Goal: Find specific page/section: Find specific page/section

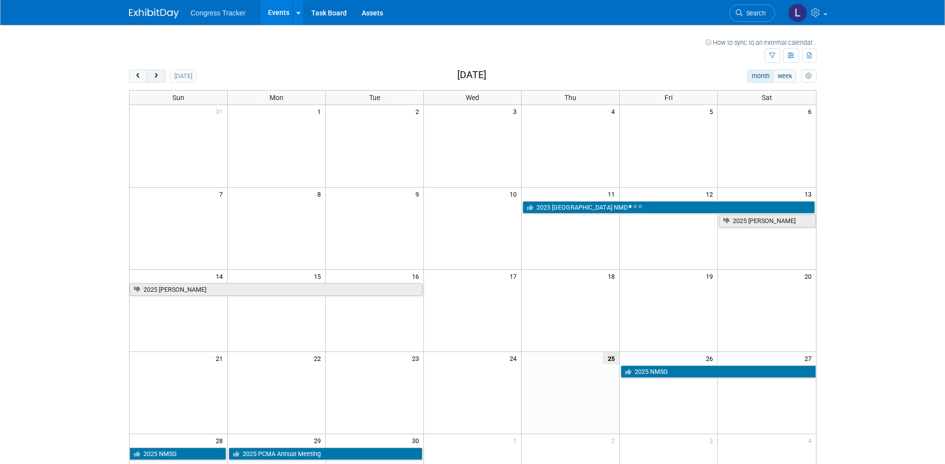
click at [156, 75] on span "next" at bounding box center [155, 76] width 7 height 6
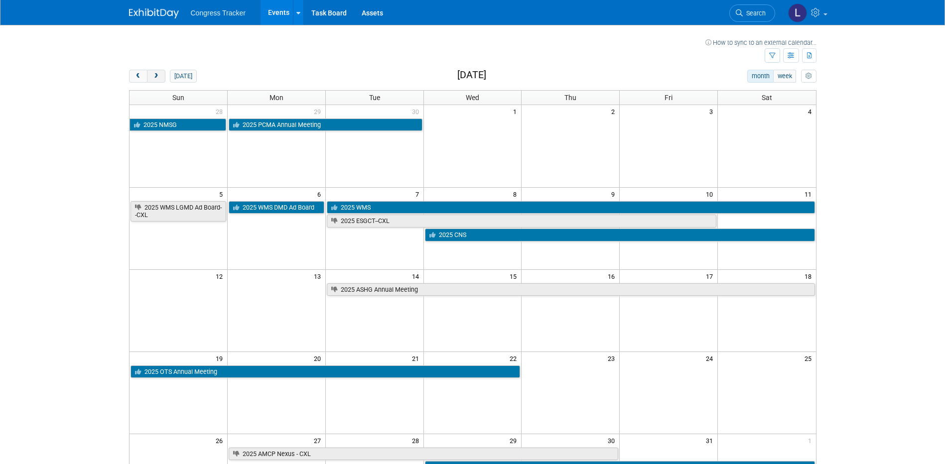
click at [156, 75] on span "next" at bounding box center [155, 76] width 7 height 6
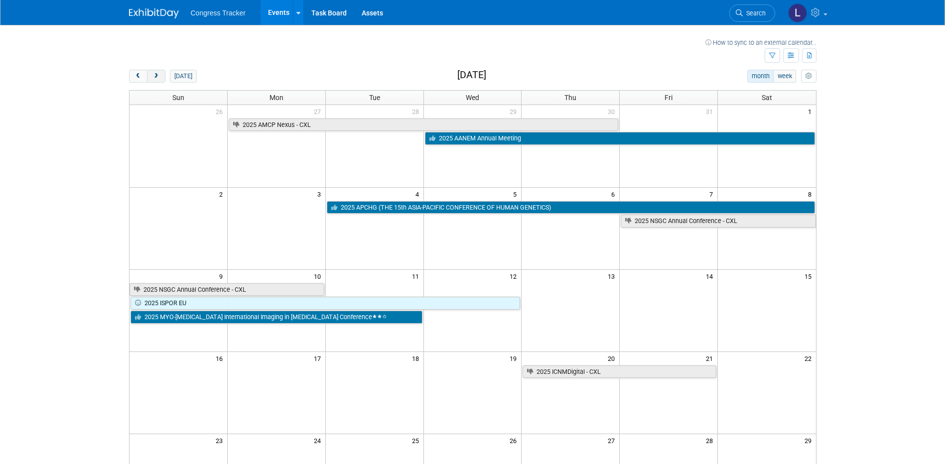
click at [156, 75] on span "next" at bounding box center [155, 76] width 7 height 6
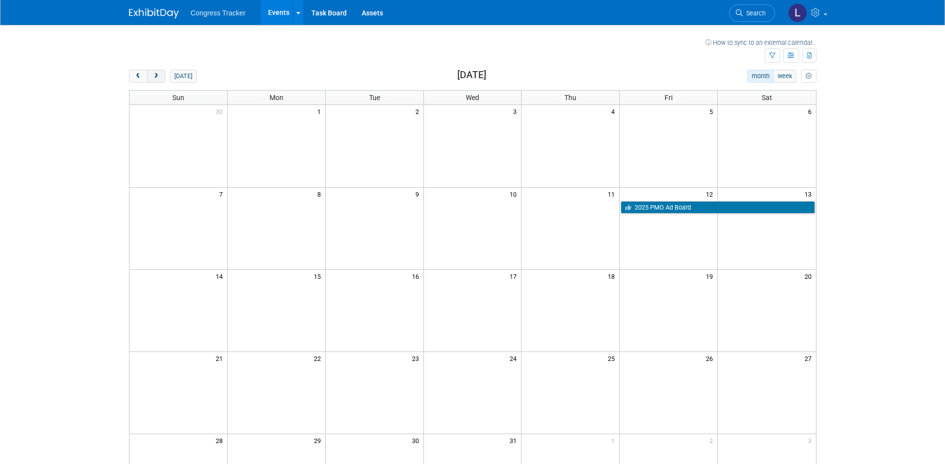
click at [156, 75] on span "next" at bounding box center [155, 76] width 7 height 6
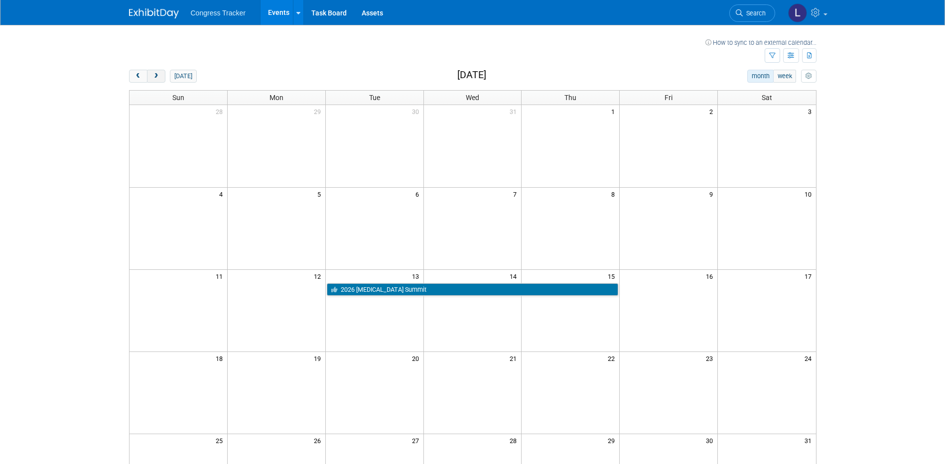
click at [156, 75] on span "next" at bounding box center [155, 76] width 7 height 6
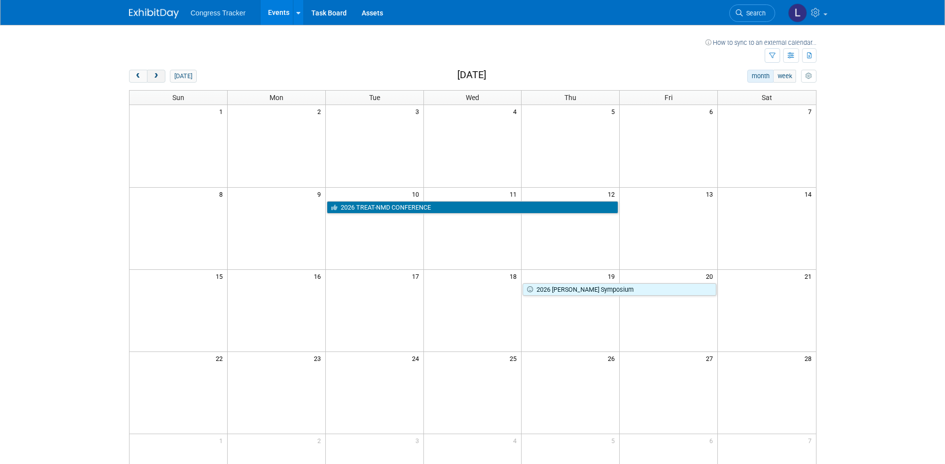
click at [156, 75] on span "next" at bounding box center [155, 76] width 7 height 6
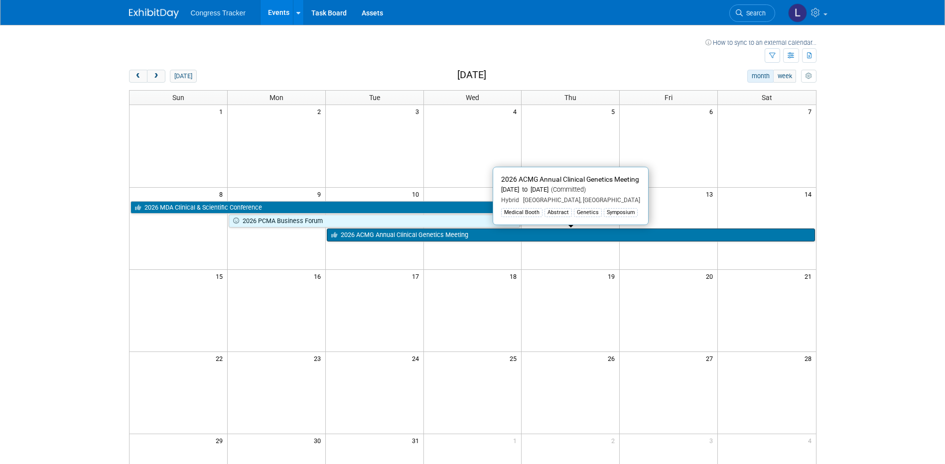
click at [435, 232] on link "2026 ACMG Annual Clinical Genetics Meeting" at bounding box center [571, 235] width 488 height 13
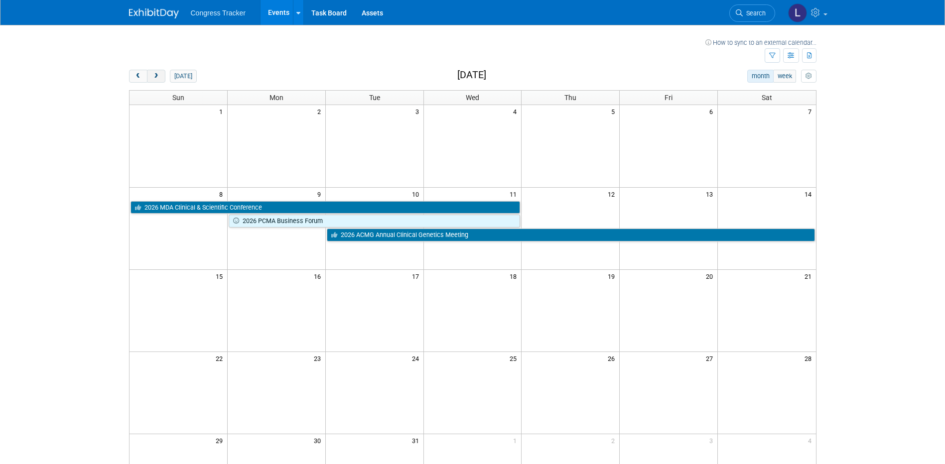
click at [158, 75] on span "next" at bounding box center [155, 76] width 7 height 6
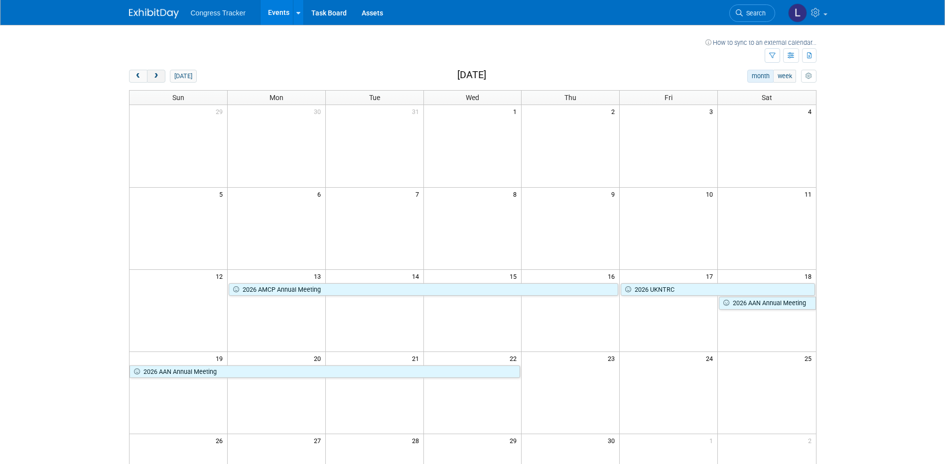
click at [159, 77] on span "next" at bounding box center [155, 76] width 7 height 6
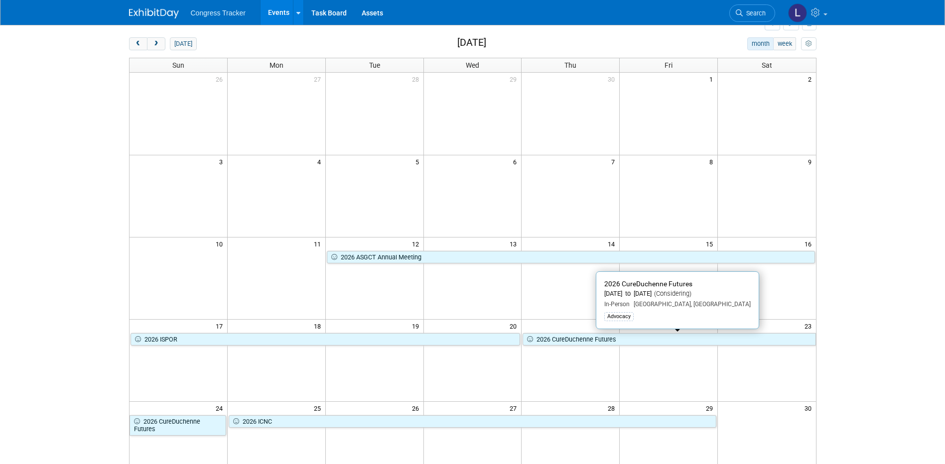
scroll to position [50, 0]
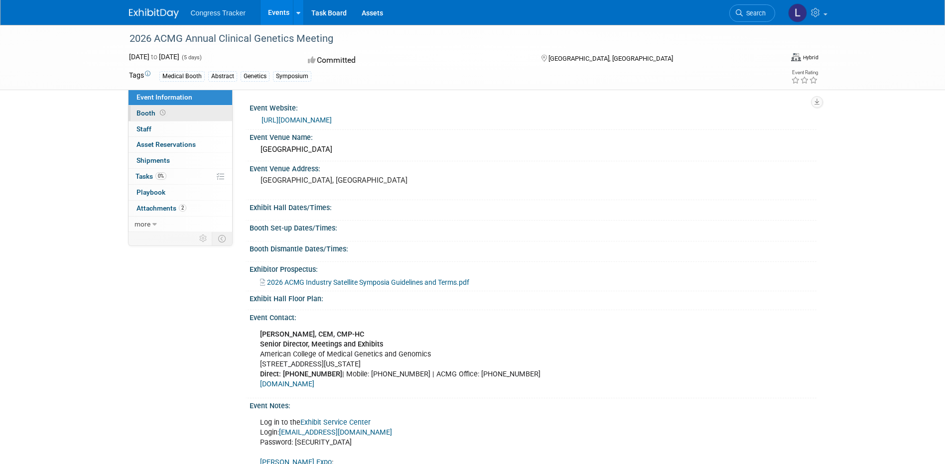
click at [151, 110] on span "Booth" at bounding box center [151, 113] width 31 height 8
